Goal: Task Accomplishment & Management: Use online tool/utility

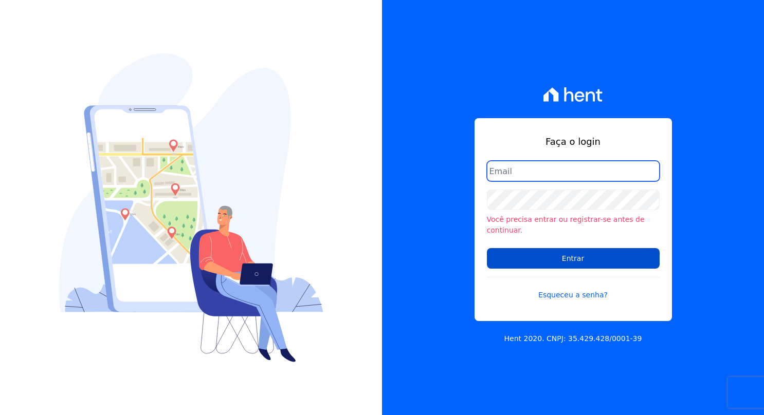
type input "[PERSON_NAME][EMAIL_ADDRESS][PERSON_NAME][DOMAIN_NAME]"
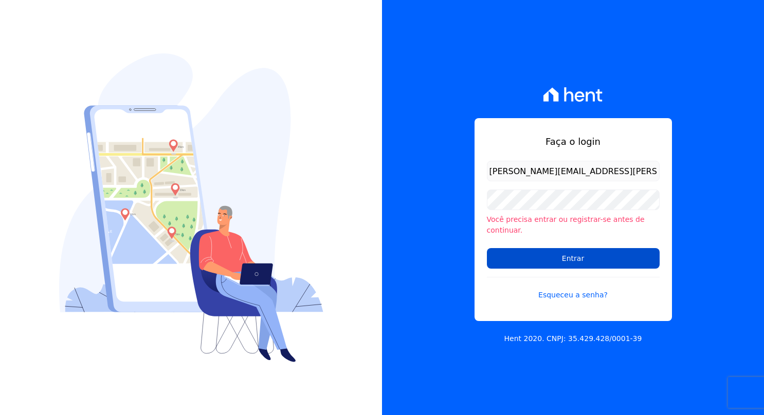
click at [562, 248] on input "Entrar" at bounding box center [573, 258] width 173 height 21
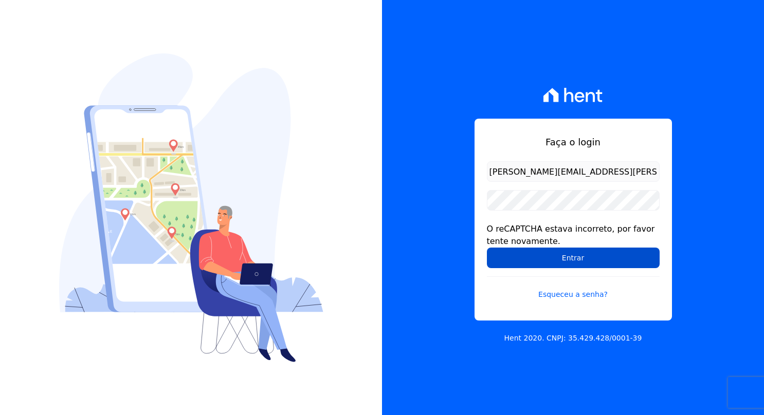
click at [562, 263] on input "Entrar" at bounding box center [573, 258] width 173 height 21
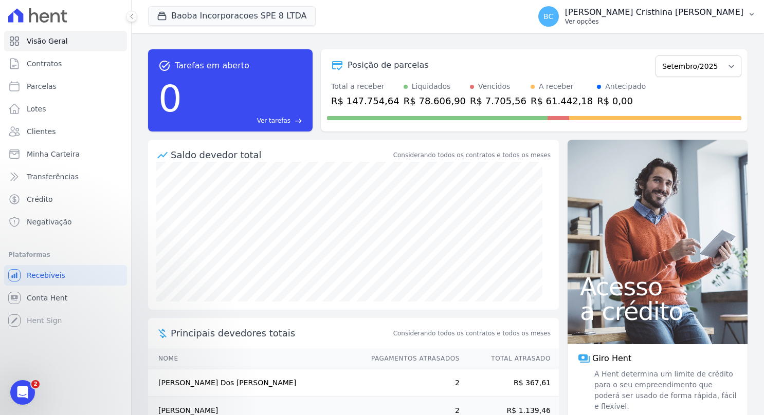
click at [661, 25] on p "Ver opções" at bounding box center [654, 21] width 178 height 8
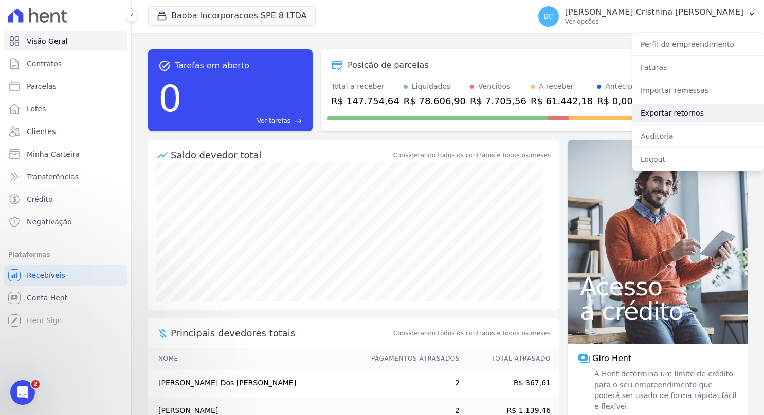
click at [676, 114] on link "Exportar retornos" at bounding box center [698, 113] width 132 height 19
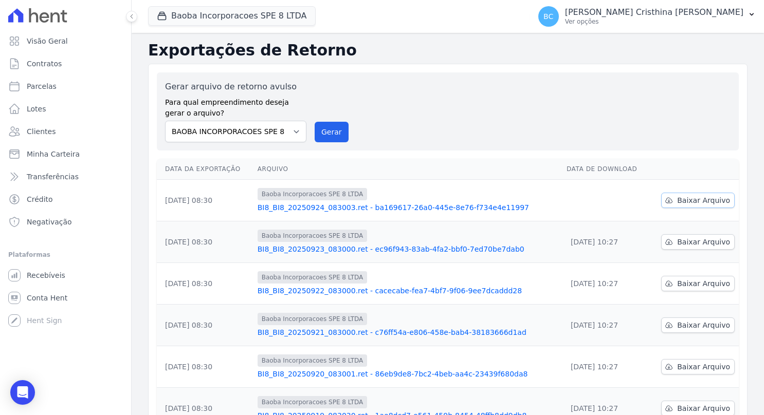
click at [692, 198] on span "Baixar Arquivo" at bounding box center [703, 200] width 53 height 10
